Goal: Navigation & Orientation: Find specific page/section

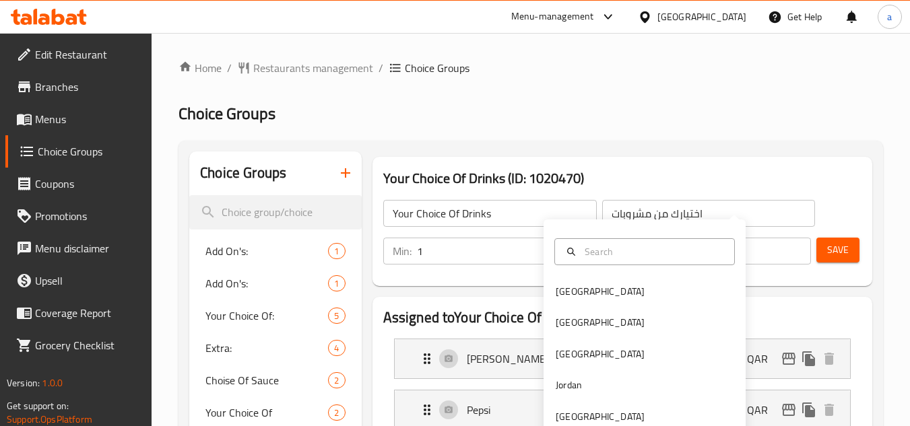
scroll to position [185, 0]
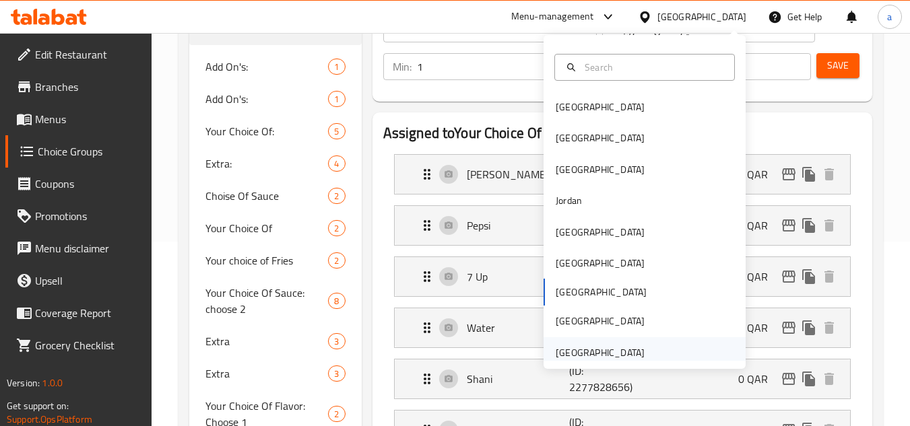
click at [639, 357] on div "[GEOGRAPHIC_DATA]" at bounding box center [600, 352] width 110 height 31
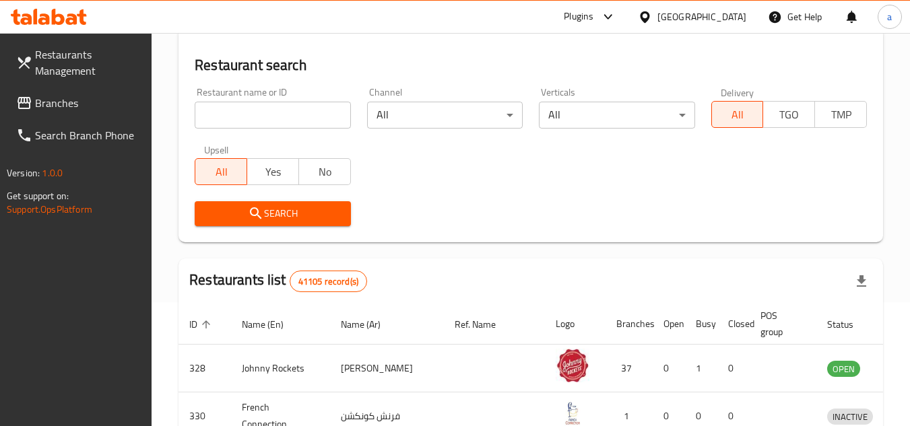
scroll to position [185, 0]
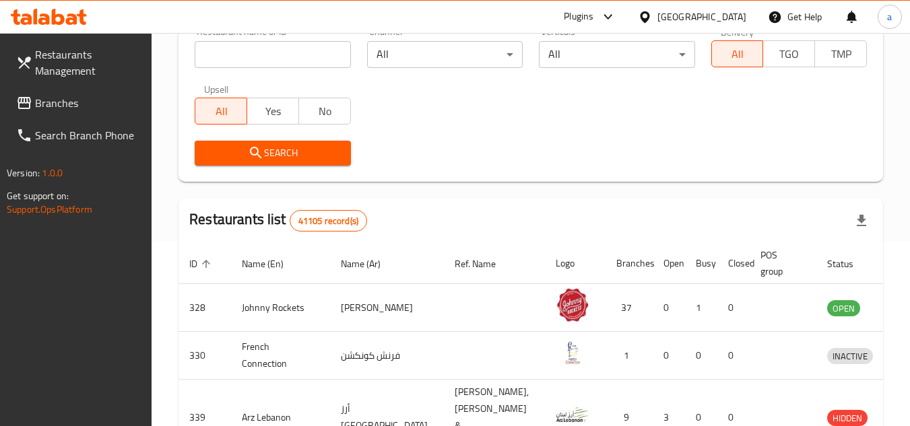
click at [69, 125] on link "Search Branch Phone" at bounding box center [78, 135] width 147 height 32
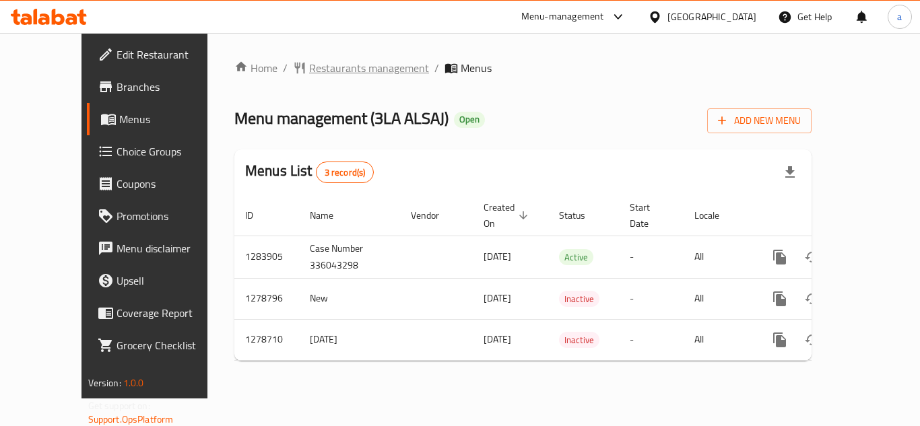
click at [317, 64] on span "Restaurants management" at bounding box center [369, 68] width 120 height 16
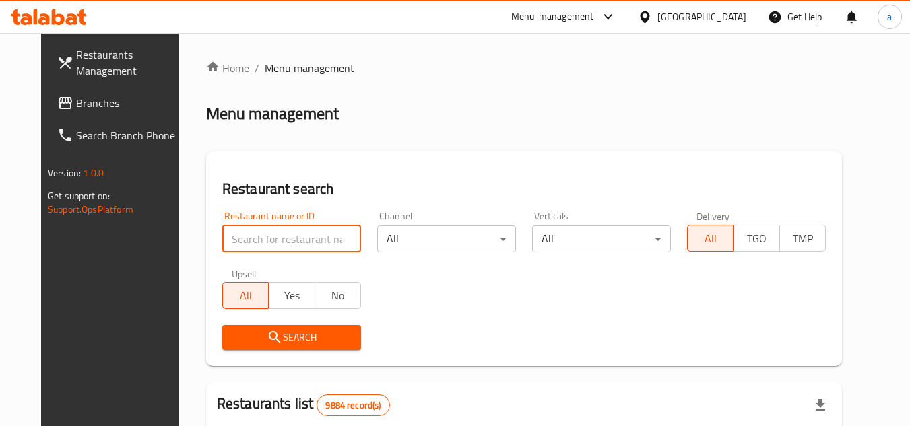
click at [270, 237] on input "search" at bounding box center [291, 239] width 139 height 27
paste input "693016"
type input "693016"
click at [287, 341] on span "Search" at bounding box center [291, 337] width 117 height 17
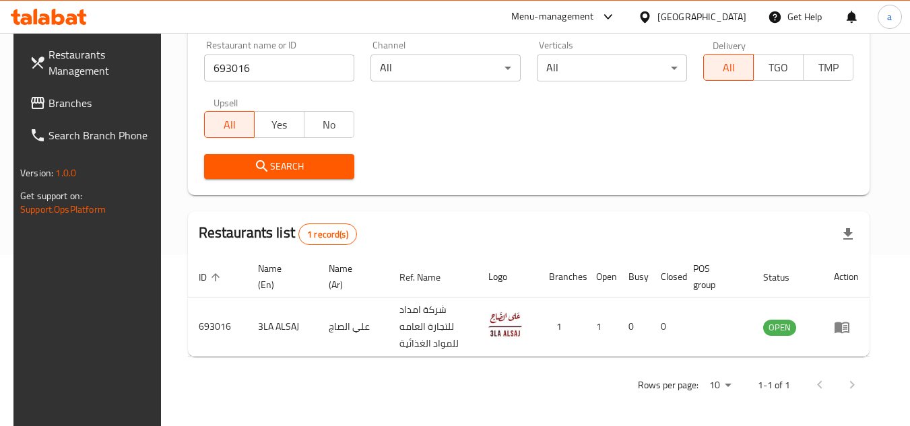
scroll to position [174, 0]
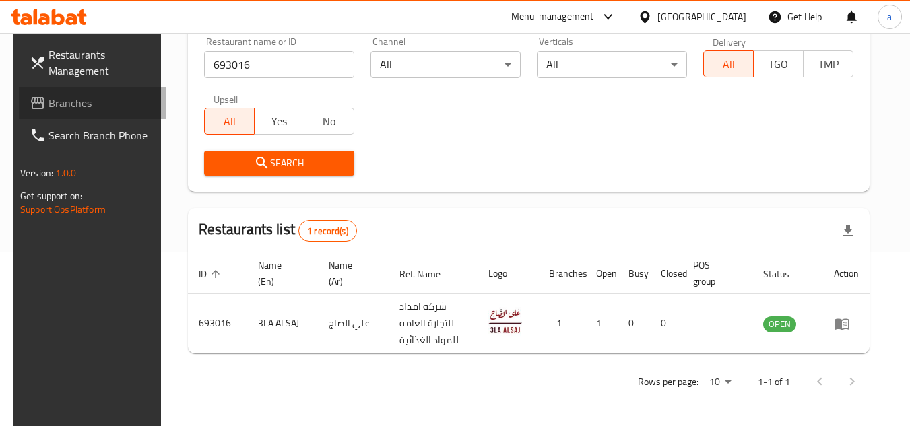
click at [48, 108] on span "Branches" at bounding box center [101, 103] width 106 height 16
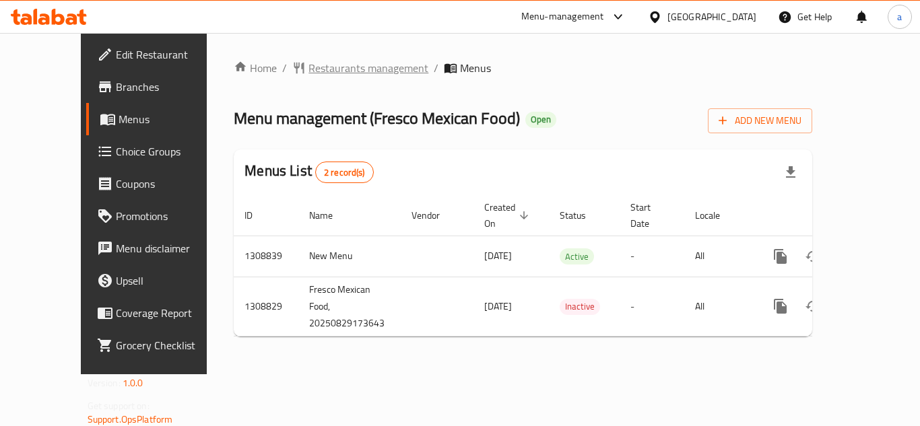
click at [309, 73] on span "Restaurants management" at bounding box center [369, 68] width 120 height 16
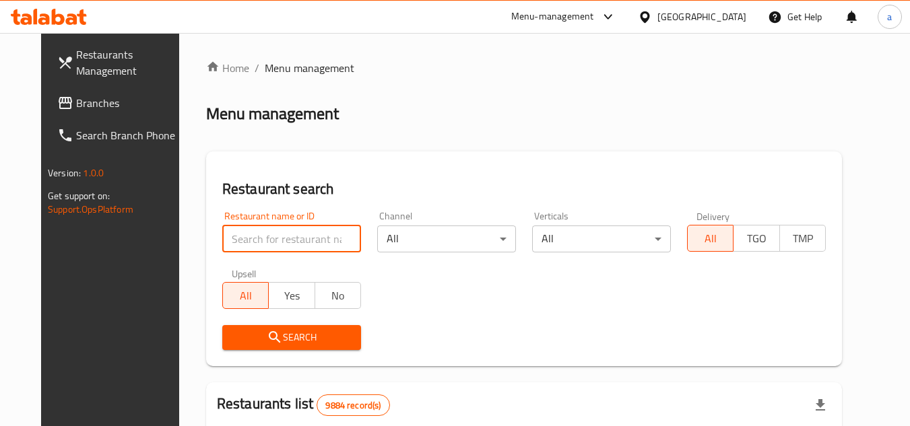
click at [292, 242] on input "search" at bounding box center [291, 239] width 139 height 27
paste input "705066"
type input "705066"
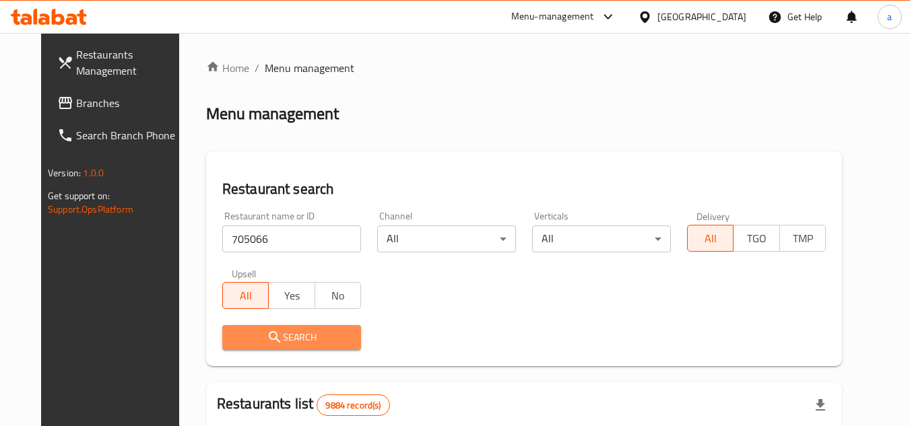
click at [321, 336] on span "Search" at bounding box center [291, 337] width 117 height 17
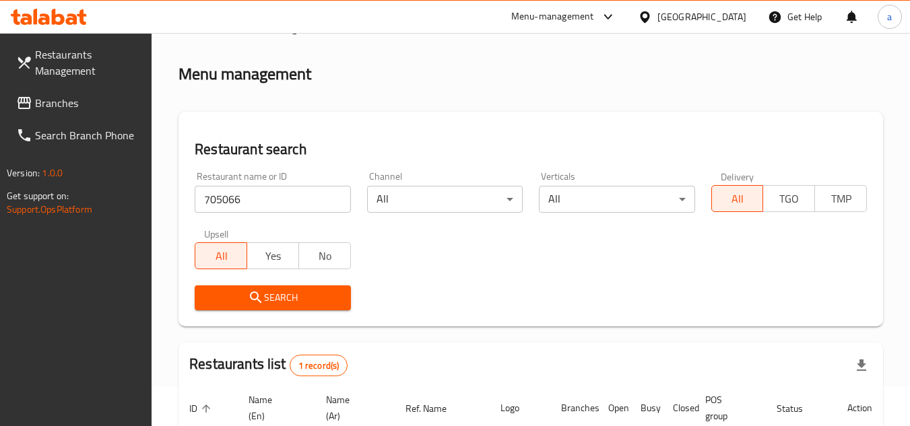
scroll to position [107, 0]
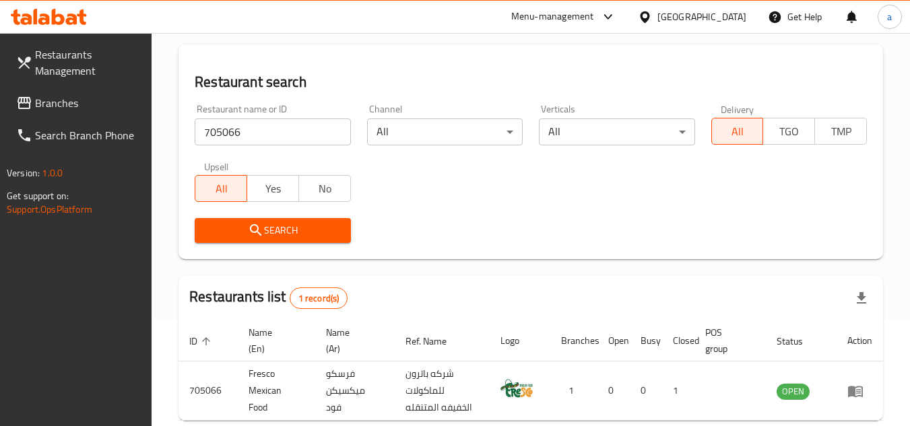
click at [726, 26] on div "[GEOGRAPHIC_DATA]" at bounding box center [692, 17] width 130 height 32
click at [722, 15] on div "[GEOGRAPHIC_DATA]" at bounding box center [701, 16] width 89 height 15
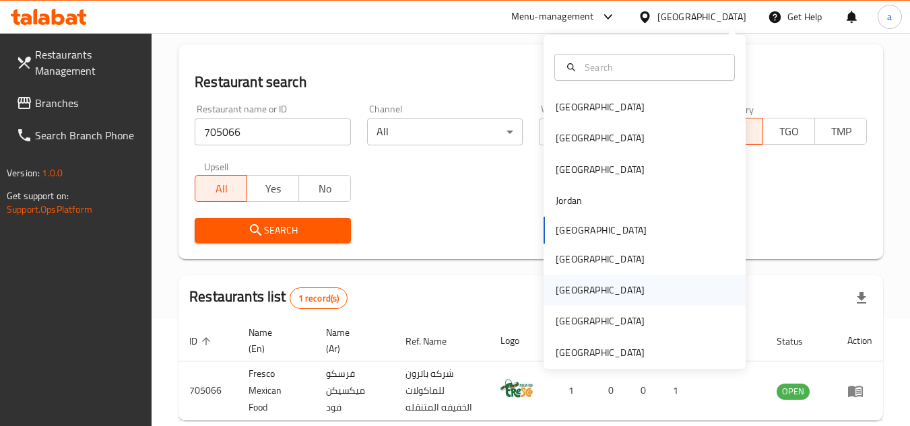
click at [616, 288] on div "[GEOGRAPHIC_DATA]" at bounding box center [645, 290] width 202 height 31
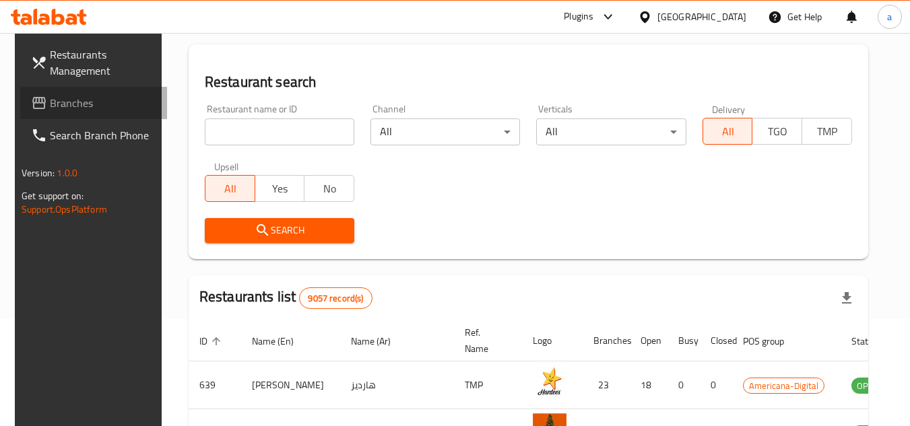
click at [81, 104] on span "Branches" at bounding box center [103, 103] width 106 height 16
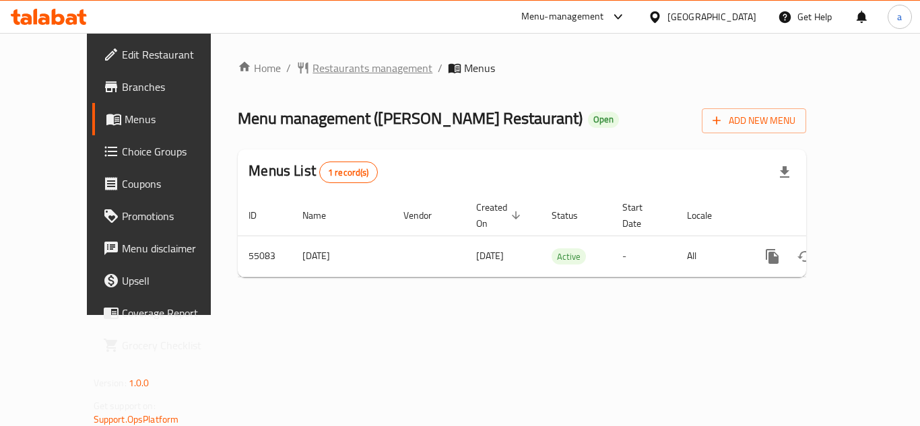
click at [331, 69] on span "Restaurants management" at bounding box center [373, 68] width 120 height 16
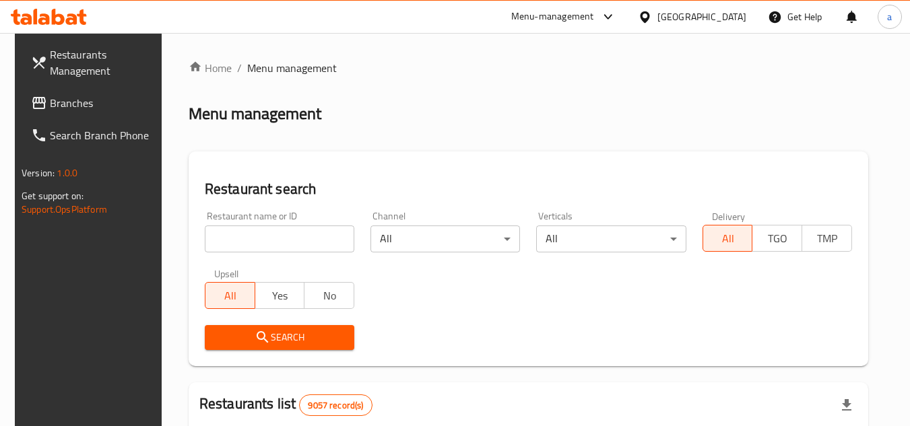
click at [283, 240] on input "search" at bounding box center [280, 239] width 150 height 27
paste input "27117"
type input "27117"
click at [315, 346] on span "Search" at bounding box center [280, 337] width 128 height 17
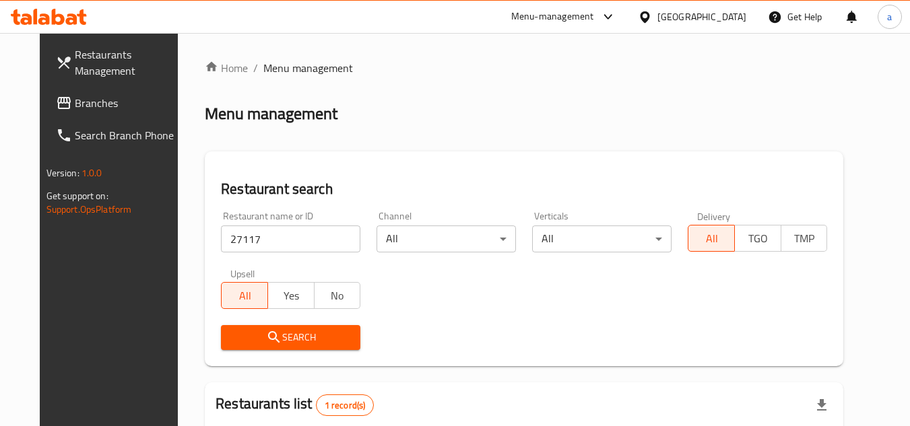
click at [736, 6] on div "[GEOGRAPHIC_DATA]" at bounding box center [692, 17] width 130 height 32
drag, startPoint x: 742, startPoint y: 18, endPoint x: 744, endPoint y: 28, distance: 11.0
click at [742, 17] on div "[GEOGRAPHIC_DATA]" at bounding box center [701, 16] width 89 height 15
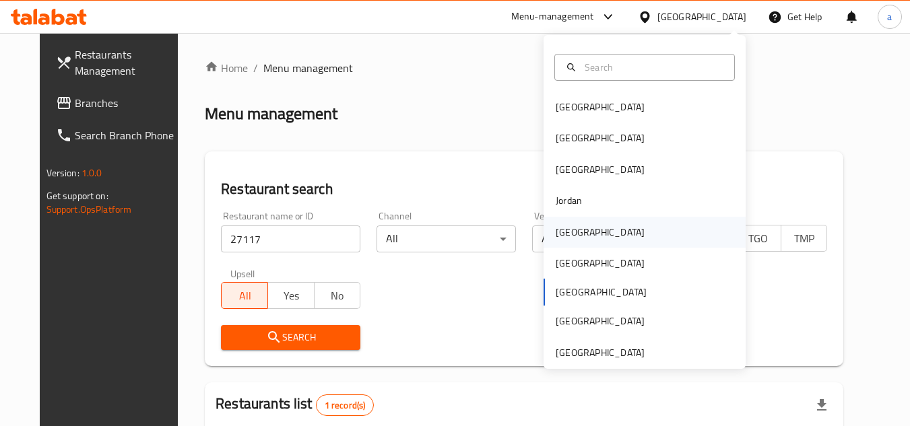
click at [632, 230] on div "[GEOGRAPHIC_DATA]" at bounding box center [645, 232] width 202 height 31
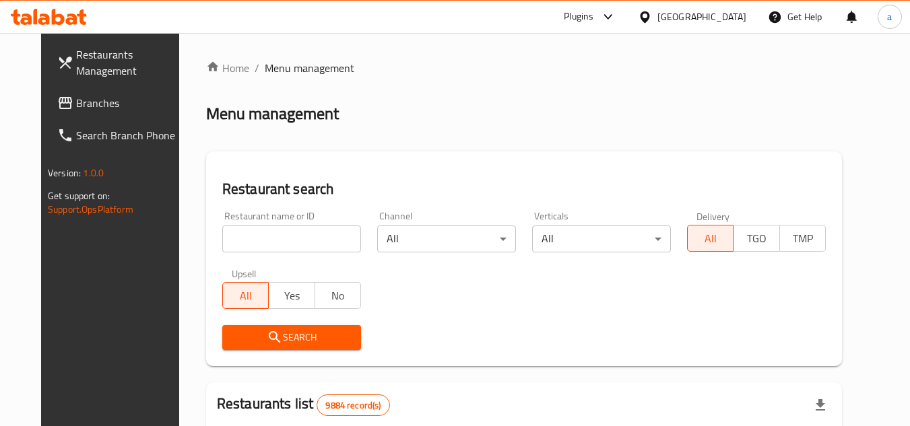
click at [76, 102] on span "Branches" at bounding box center [129, 103] width 106 height 16
